Goal: Book appointment/travel/reservation

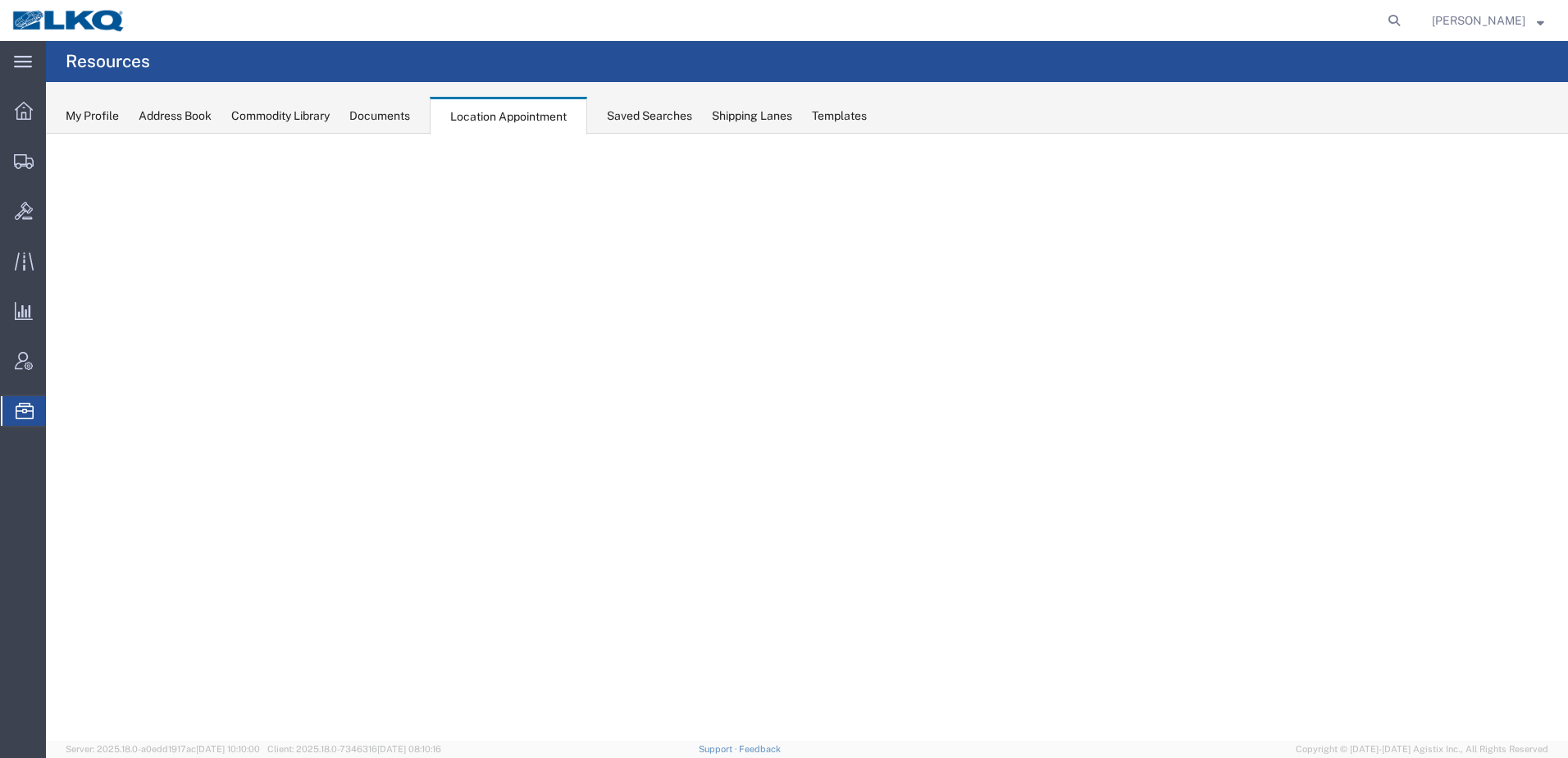
select select "30704"
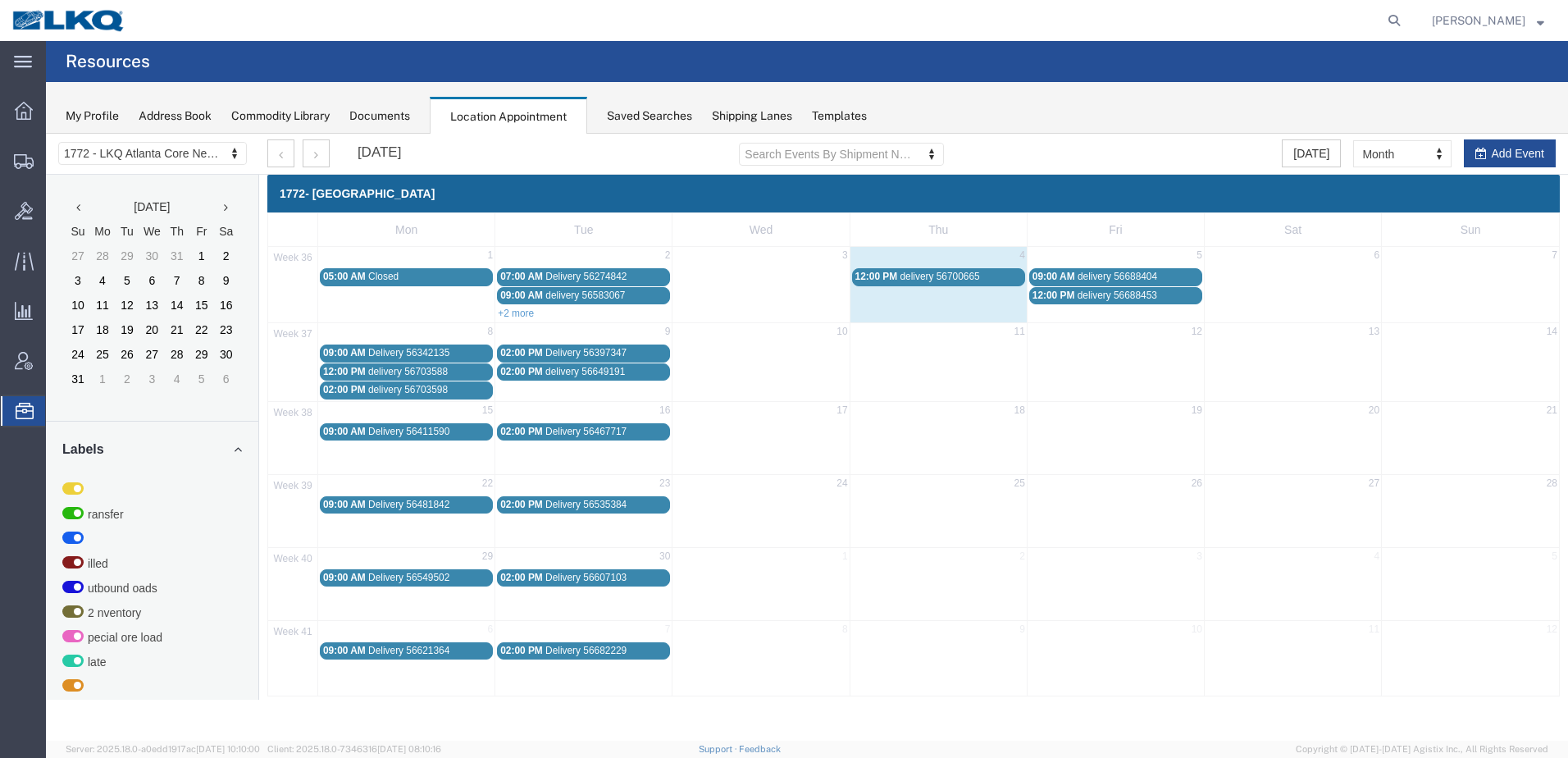
drag, startPoint x: 1104, startPoint y: 277, endPoint x: 1061, endPoint y: 277, distance: 43.0
click at [1062, 277] on span "09:00 AM" at bounding box center [1054, 277] width 43 height 11
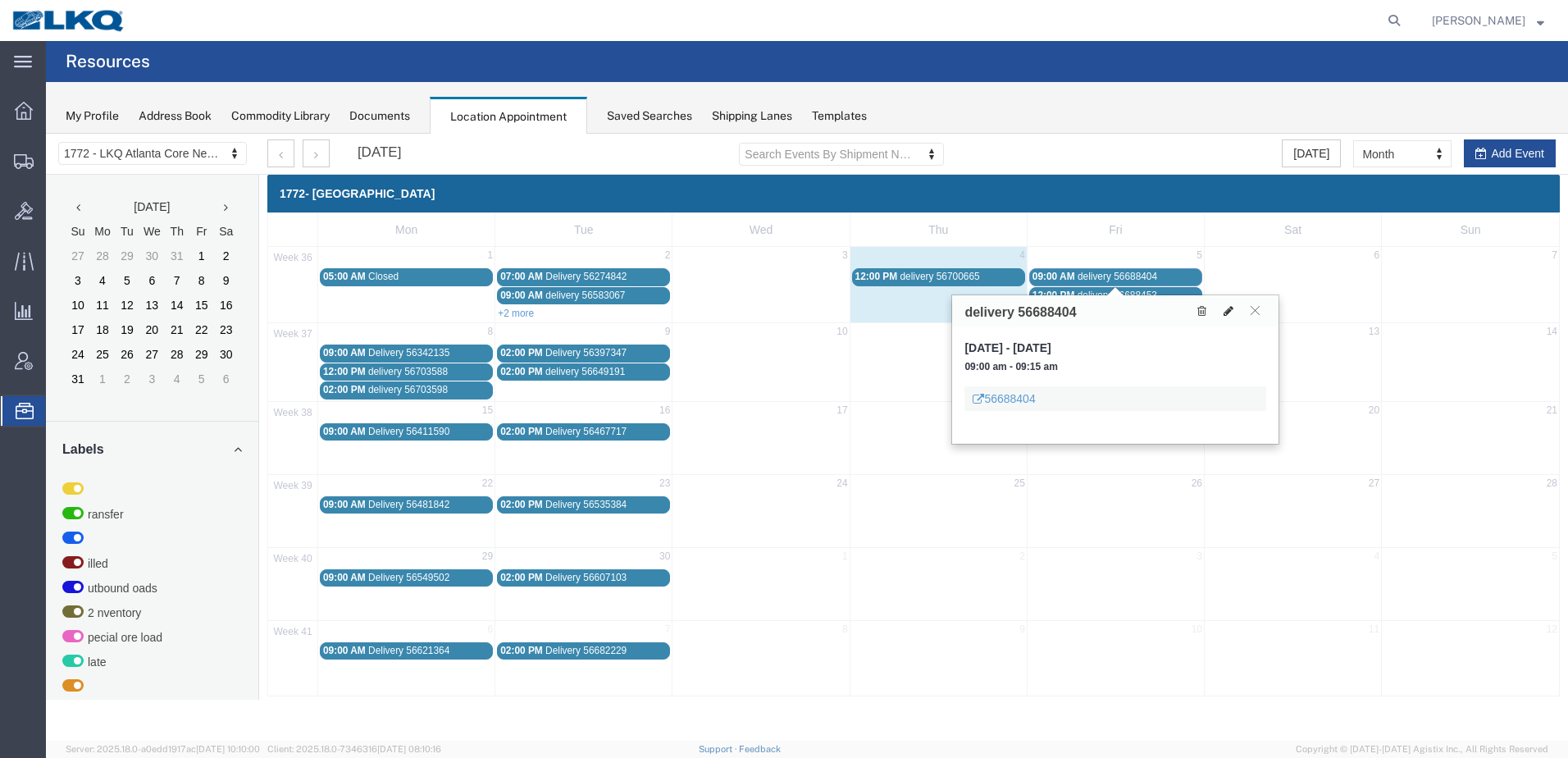
click at [1226, 311] on icon at bounding box center [1228, 310] width 10 height 11
select select "1"
select select
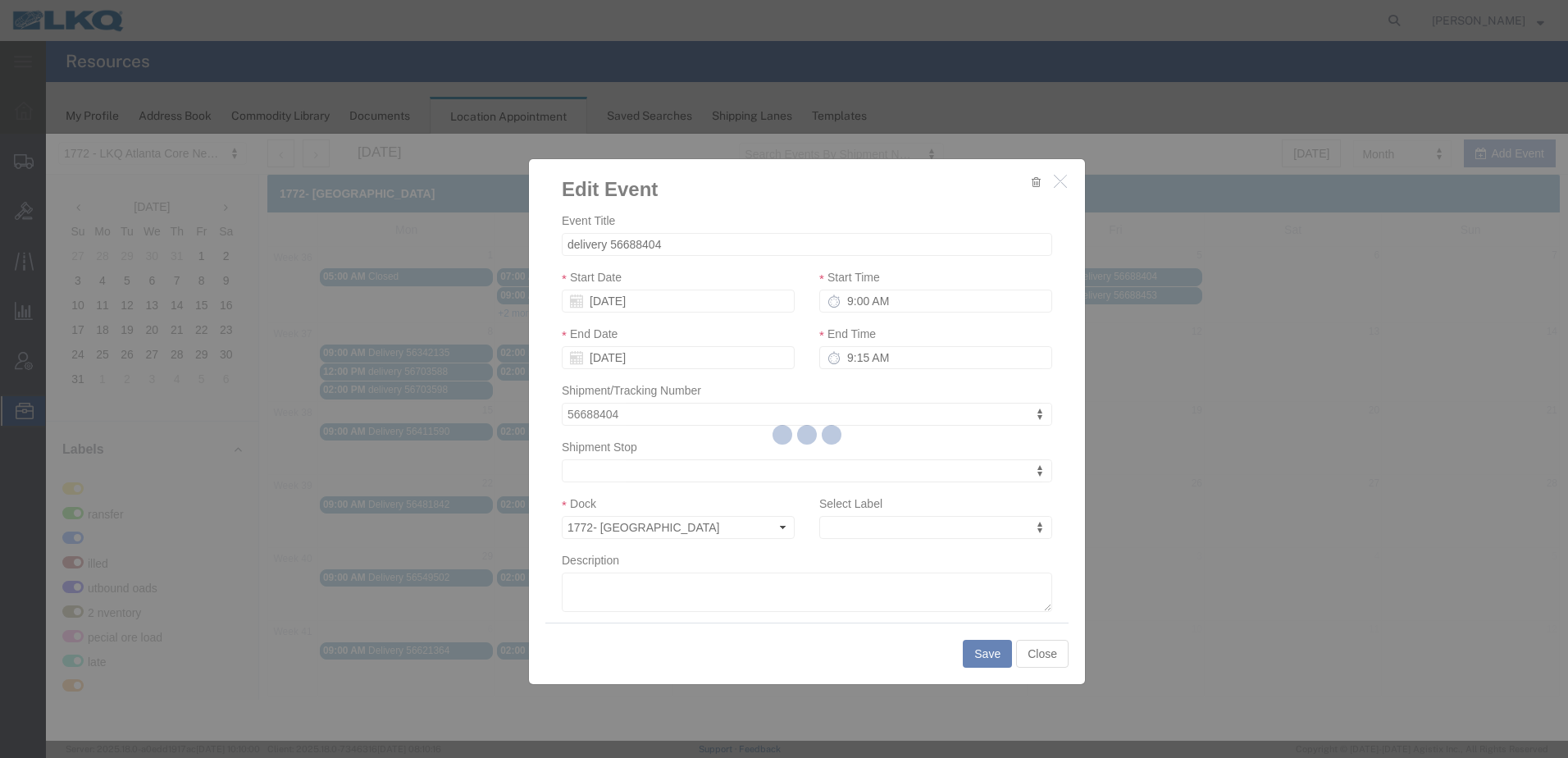
click at [691, 297] on div at bounding box center [806, 436] width 1521 height 607
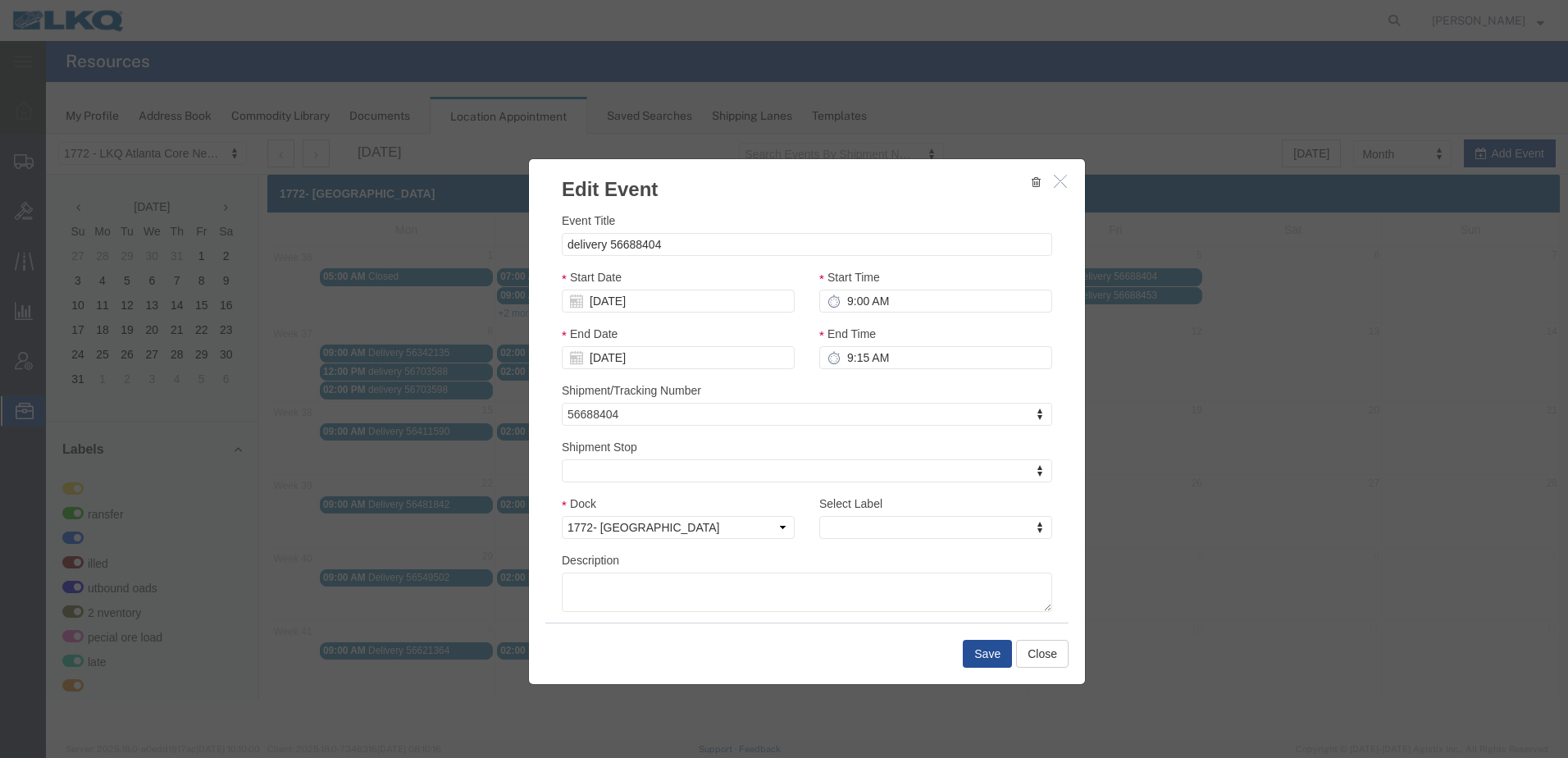
select select
click at [691, 297] on input "09/05/2025" at bounding box center [677, 301] width 233 height 23
click at [671, 371] on td "4" at bounding box center [672, 379] width 24 height 24
click at [876, 303] on input "9:00 AM" at bounding box center [934, 301] width 233 height 23
type input "7:00 AM"
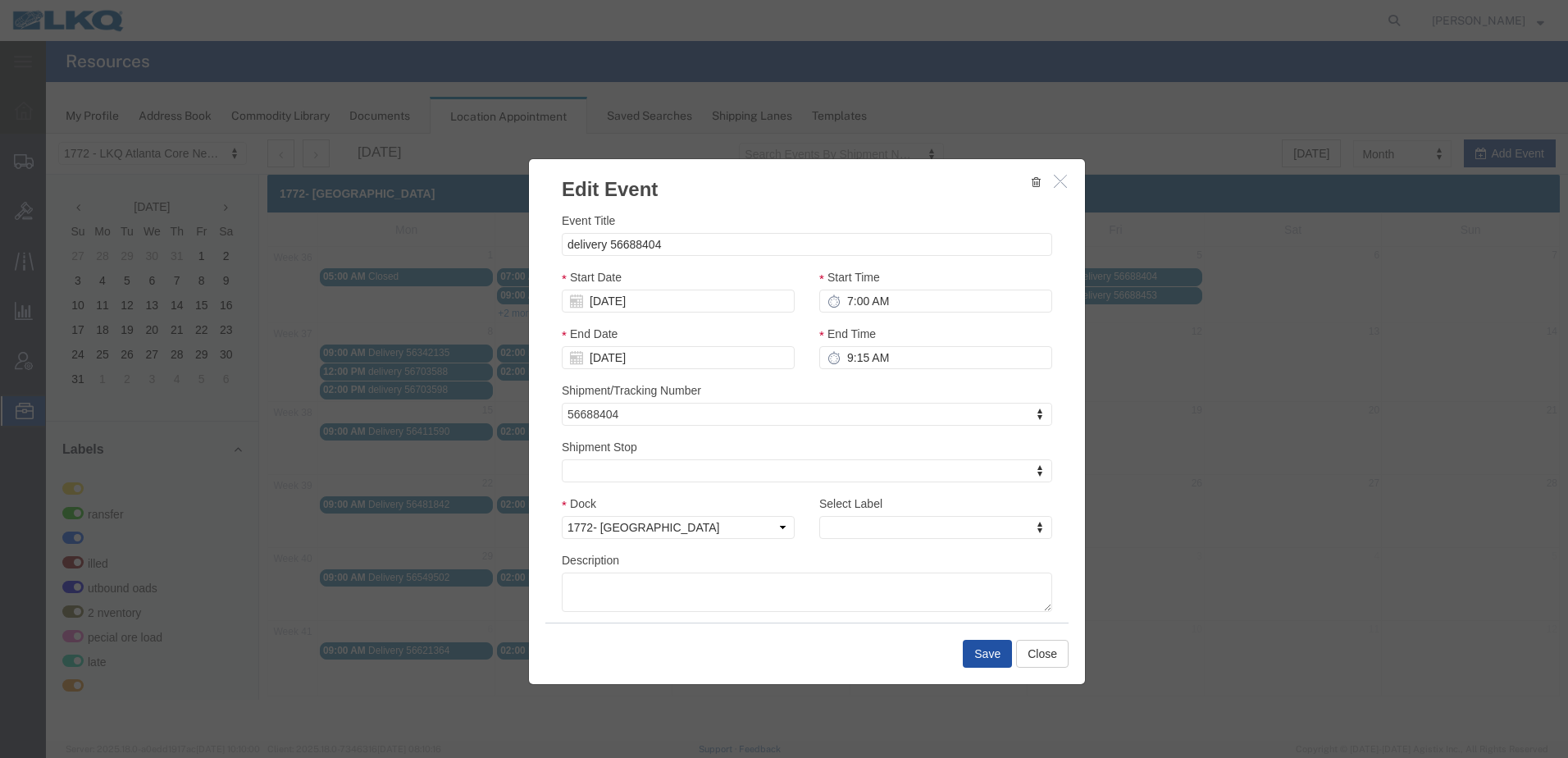
click at [987, 655] on button "Save" at bounding box center [987, 653] width 50 height 28
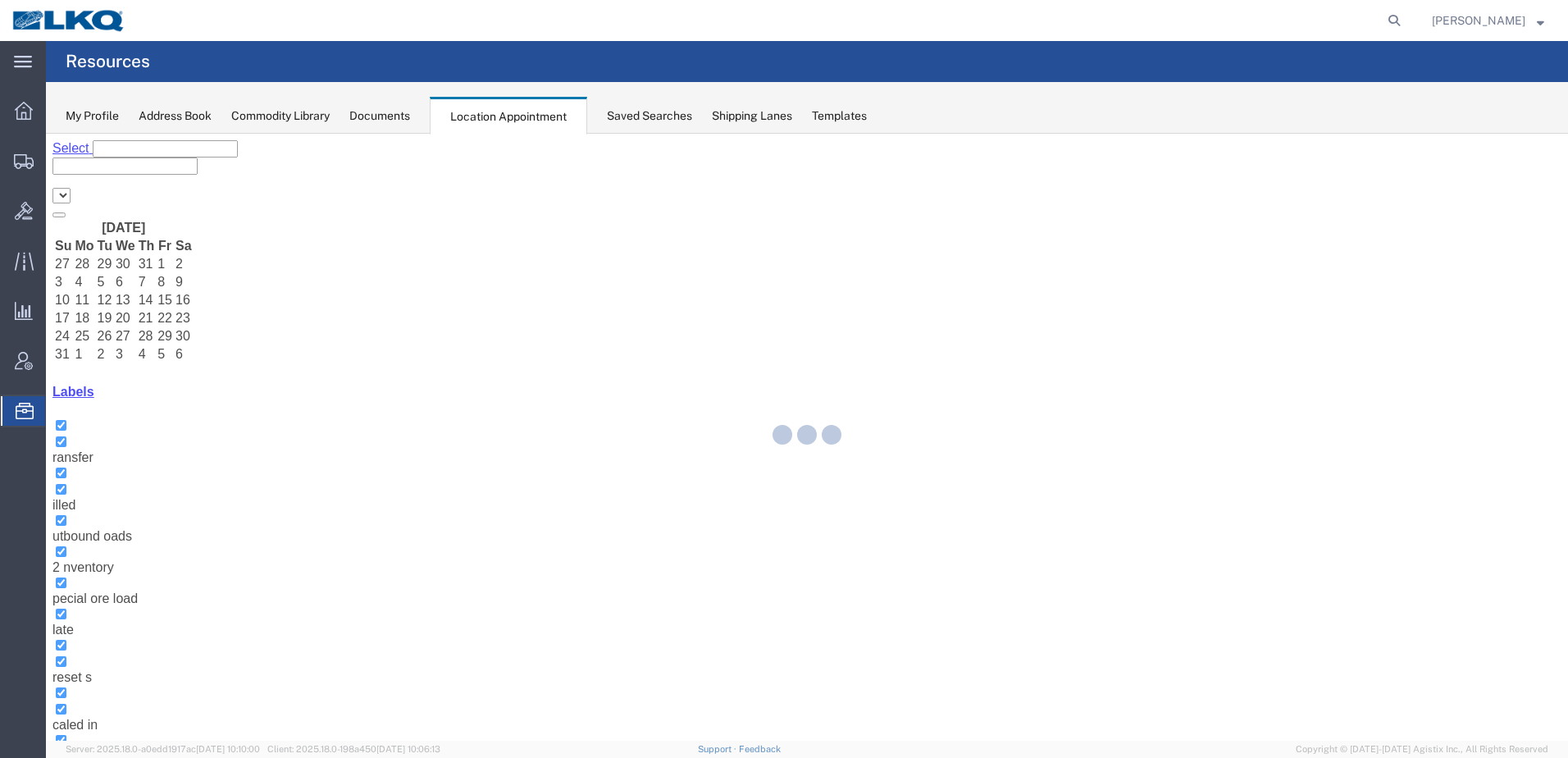
select select "30704"
